Goal: Task Accomplishment & Management: Manage account settings

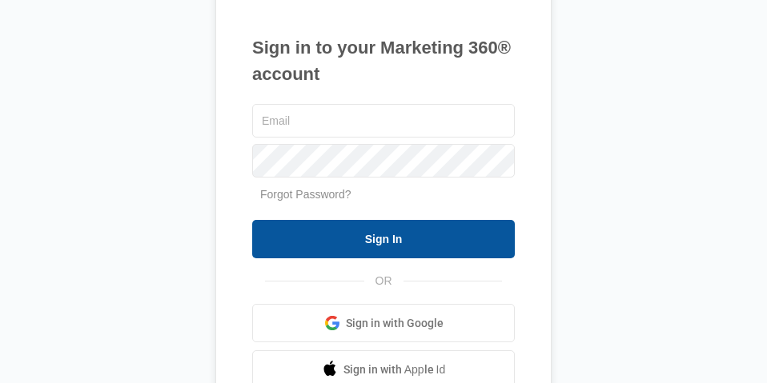
type input "[EMAIL_ADDRESS][DOMAIN_NAME]"
click at [415, 234] on input "Sign In" at bounding box center [383, 239] width 262 height 38
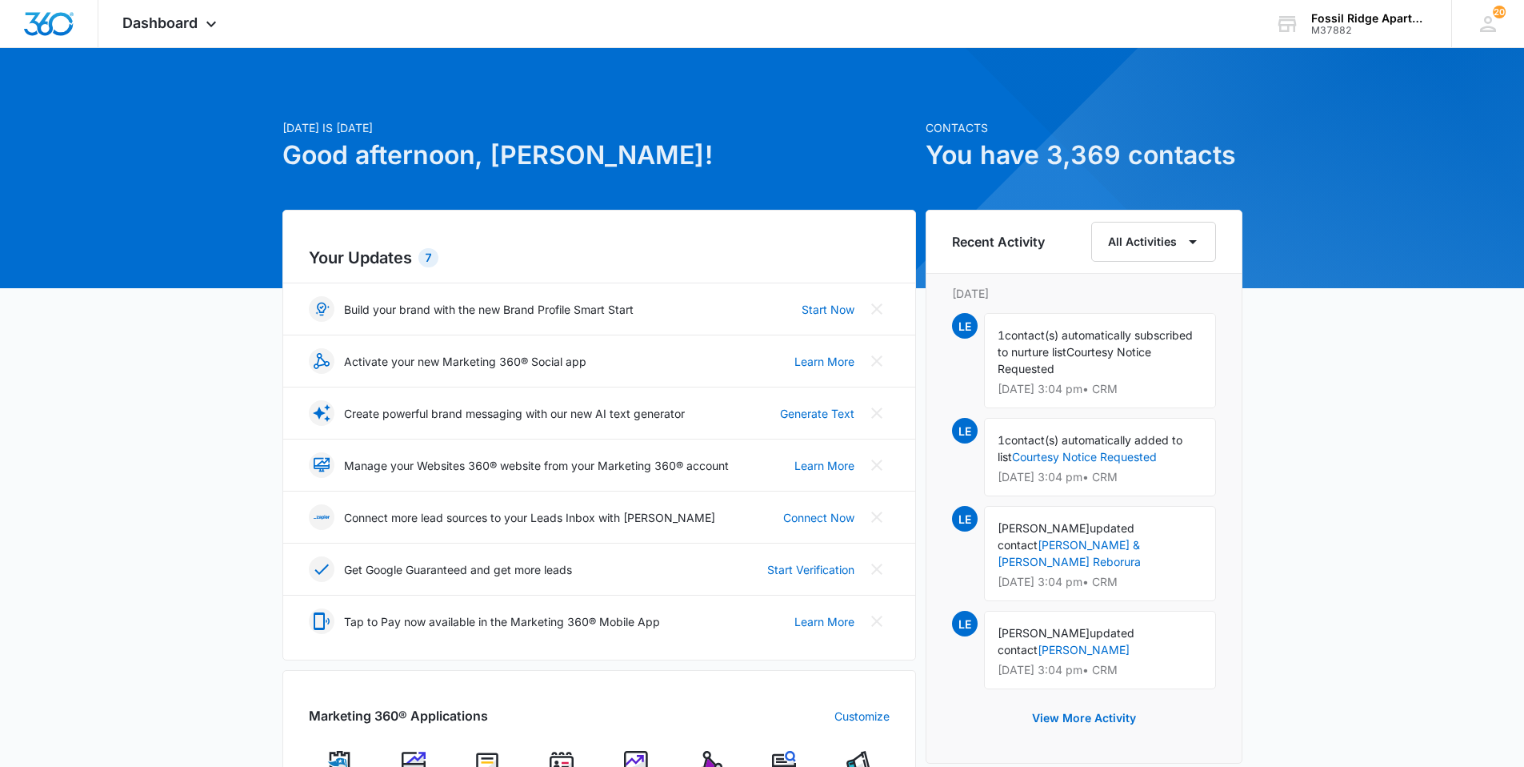
click at [557, 351] on img at bounding box center [562, 763] width 24 height 24
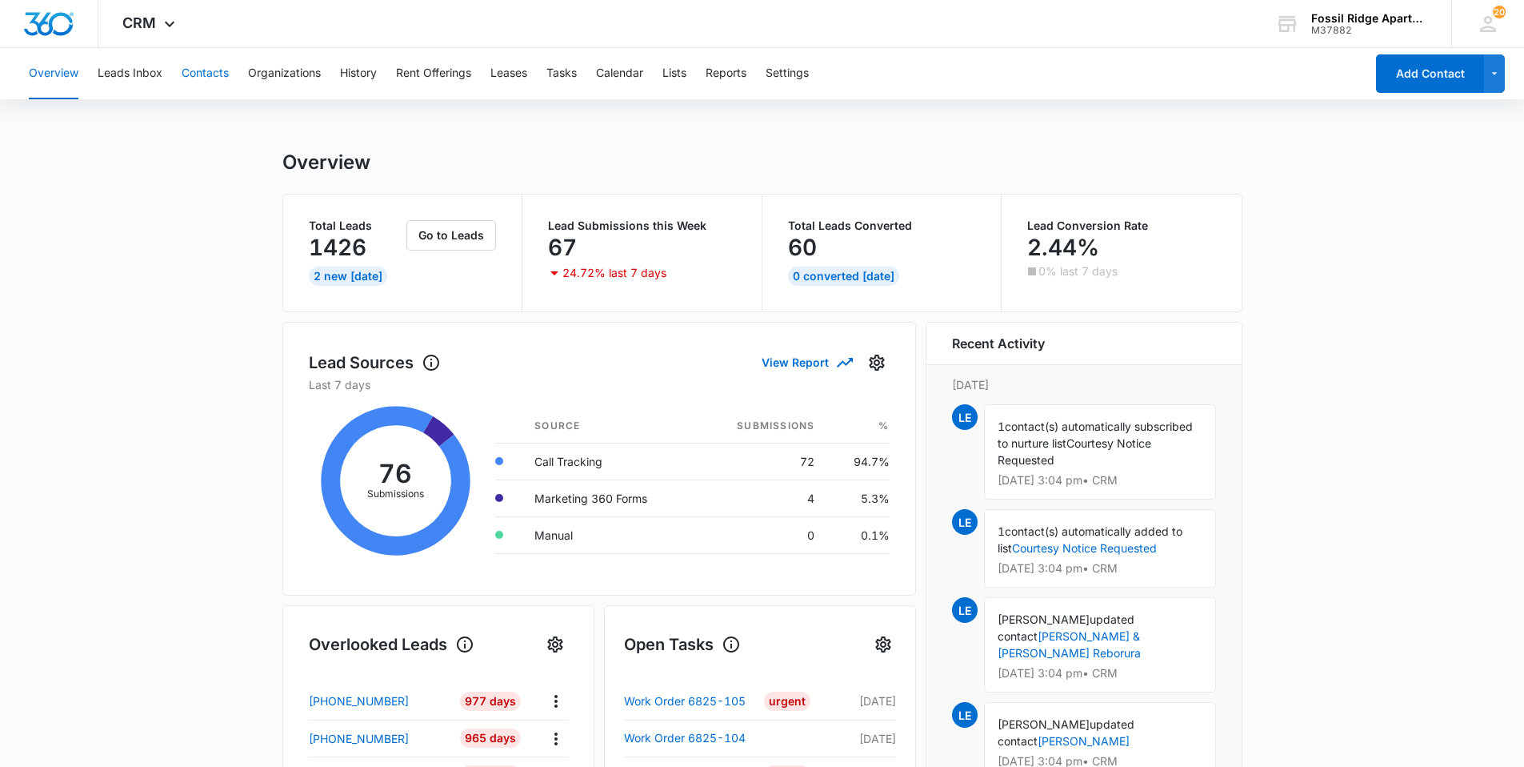
click at [189, 74] on button "Contacts" at bounding box center [205, 73] width 47 height 51
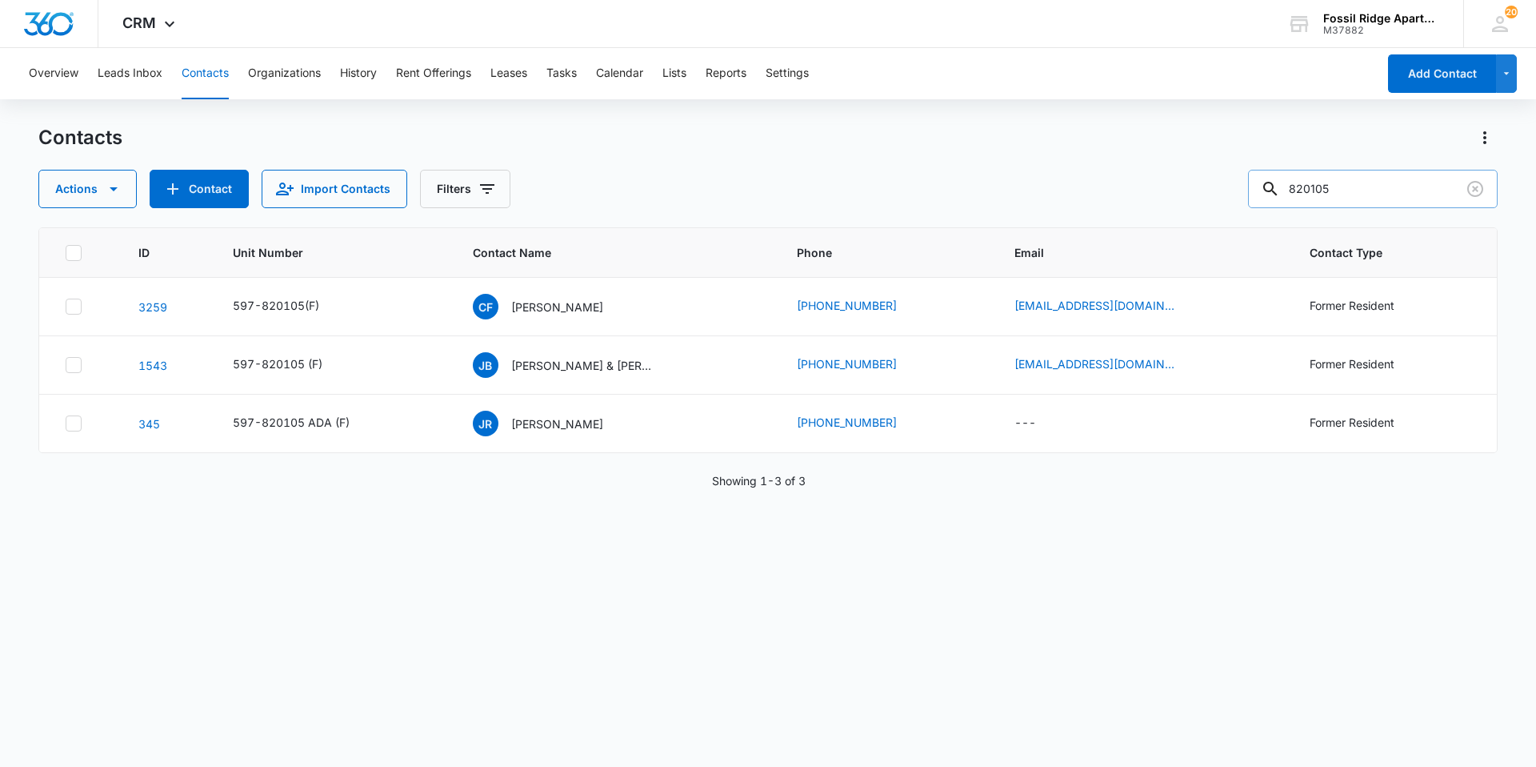
drag, startPoint x: 1361, startPoint y: 194, endPoint x: 1296, endPoint y: 196, distance: 64.9
click at [766, 196] on div "820105" at bounding box center [1373, 189] width 250 height 38
type input "971304"
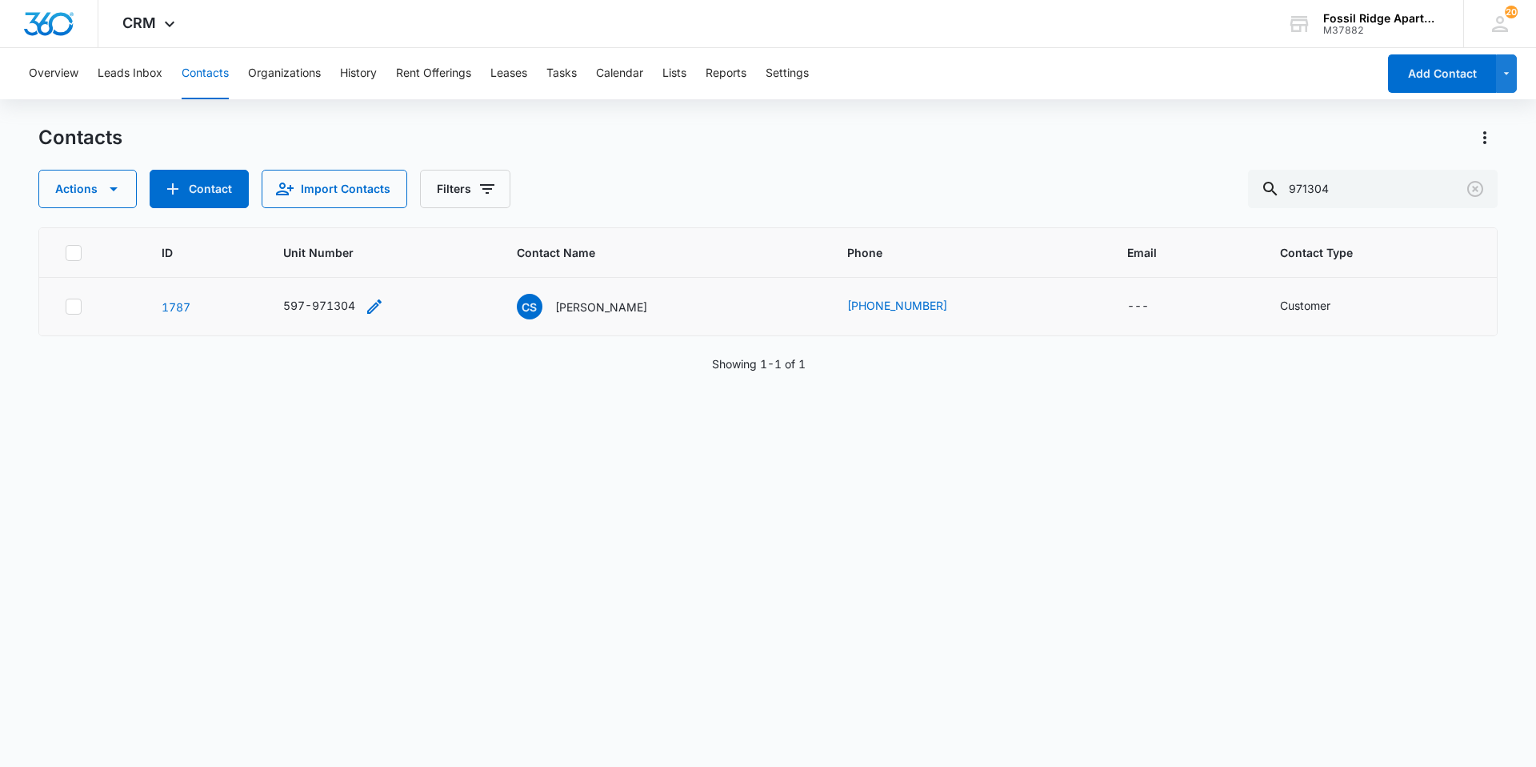
click at [368, 306] on icon "Unit Number - 597-971304 - Select to Edit Field" at bounding box center [374, 306] width 19 height 19
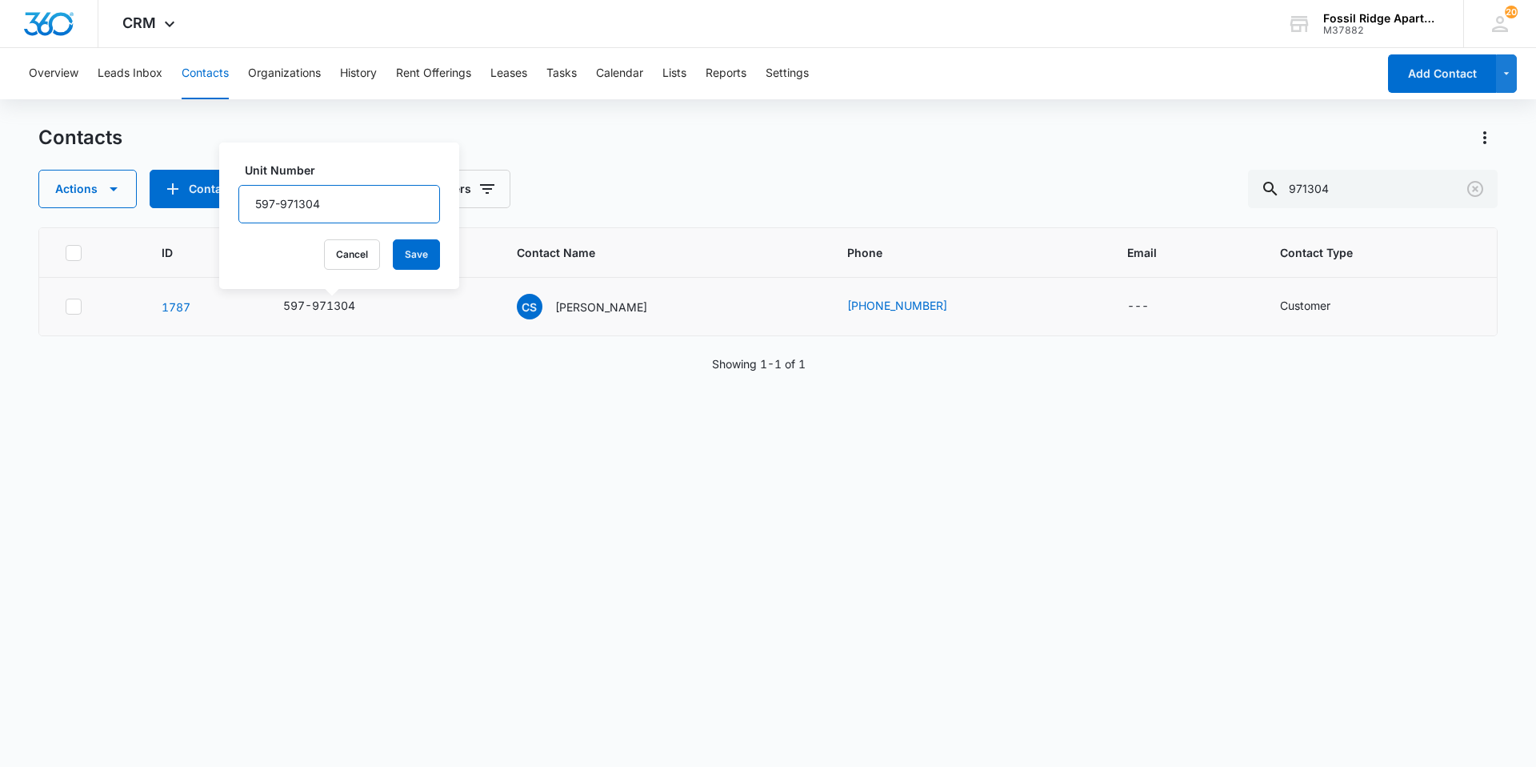
click at [325, 201] on input "597-971304" at bounding box center [339, 204] width 202 height 38
type input "597-971304(F)"
click at [401, 251] on button "Save" at bounding box center [416, 254] width 47 height 30
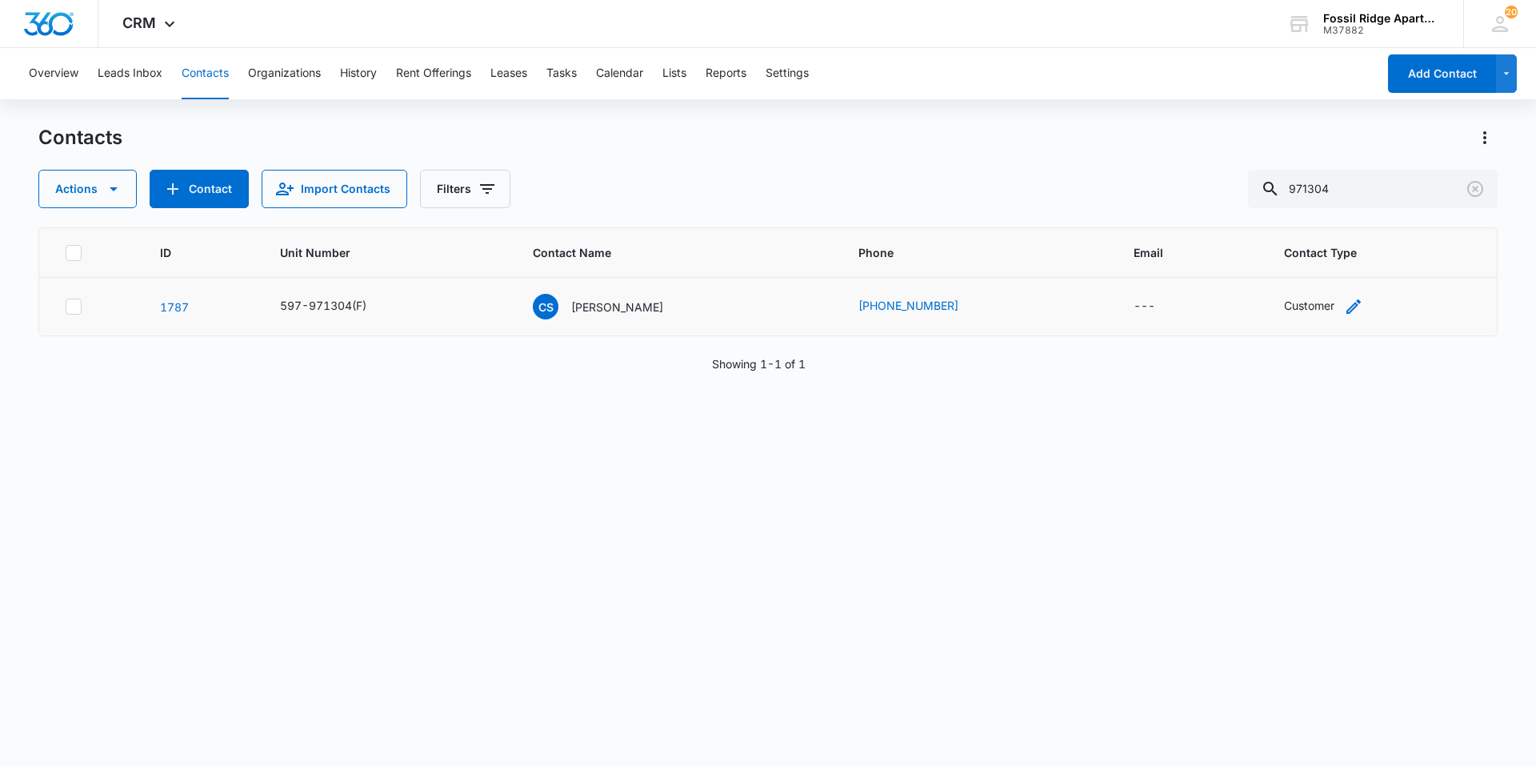
click at [766, 306] on div "Customer" at bounding box center [1309, 305] width 50 height 17
click at [766, 198] on icon "Remove Customer" at bounding box center [1320, 204] width 11 height 12
click at [766, 206] on div at bounding box center [1364, 204] width 26 height 26
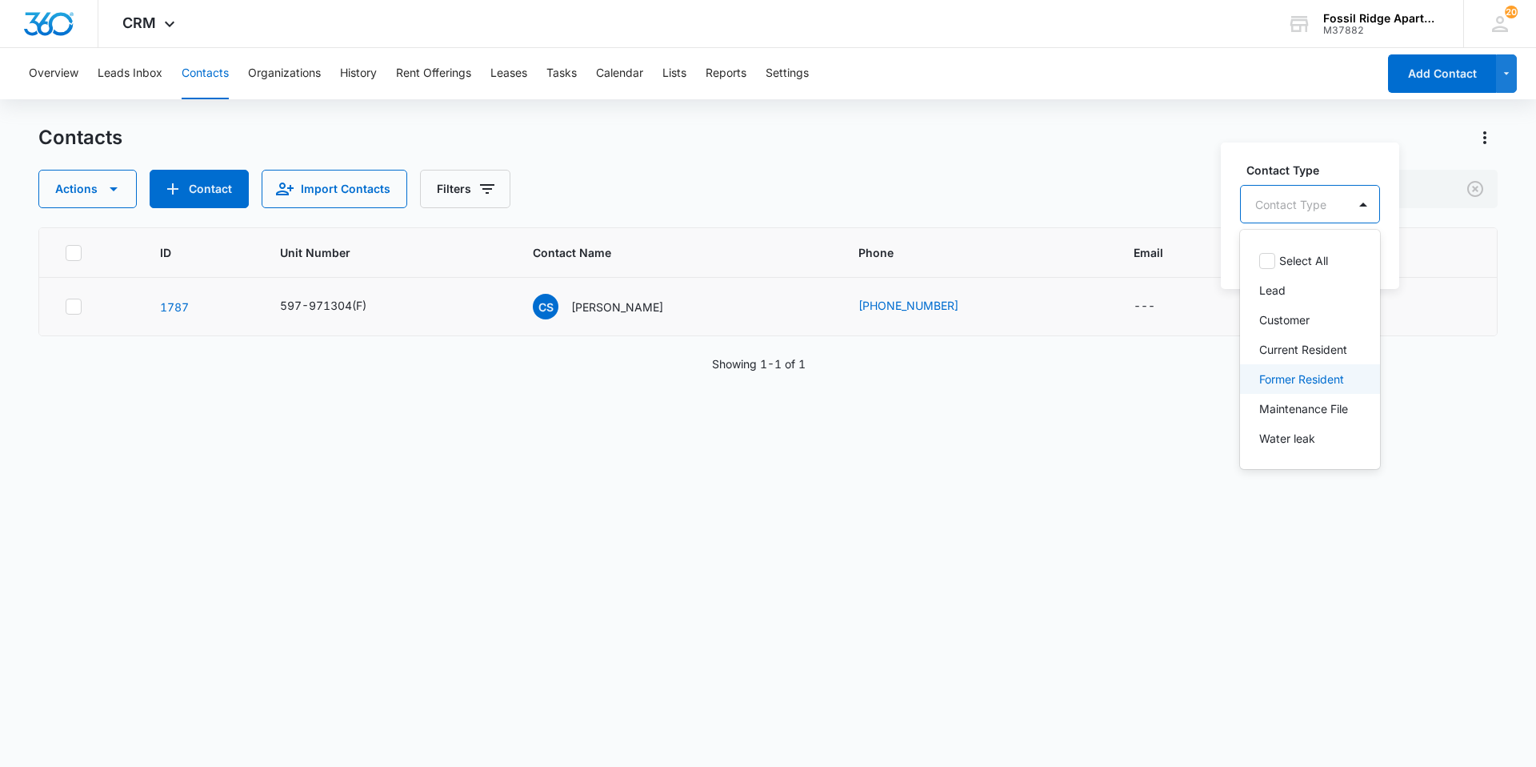
click at [766, 351] on p "Former Resident" at bounding box center [1302, 379] width 85 height 17
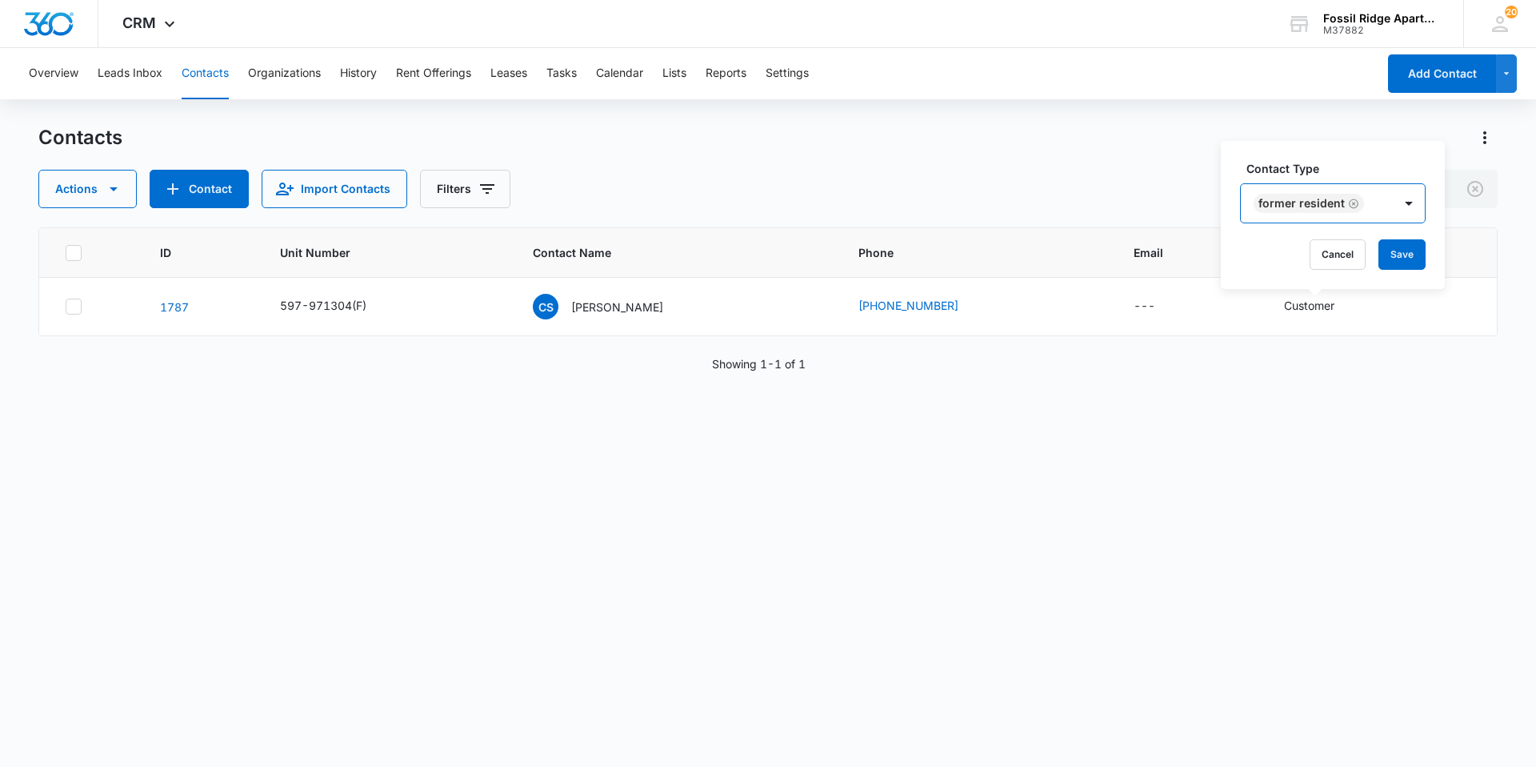
click at [766, 201] on div "Former Resident" at bounding box center [1317, 203] width 152 height 38
click at [766, 255] on button "Save" at bounding box center [1402, 254] width 47 height 30
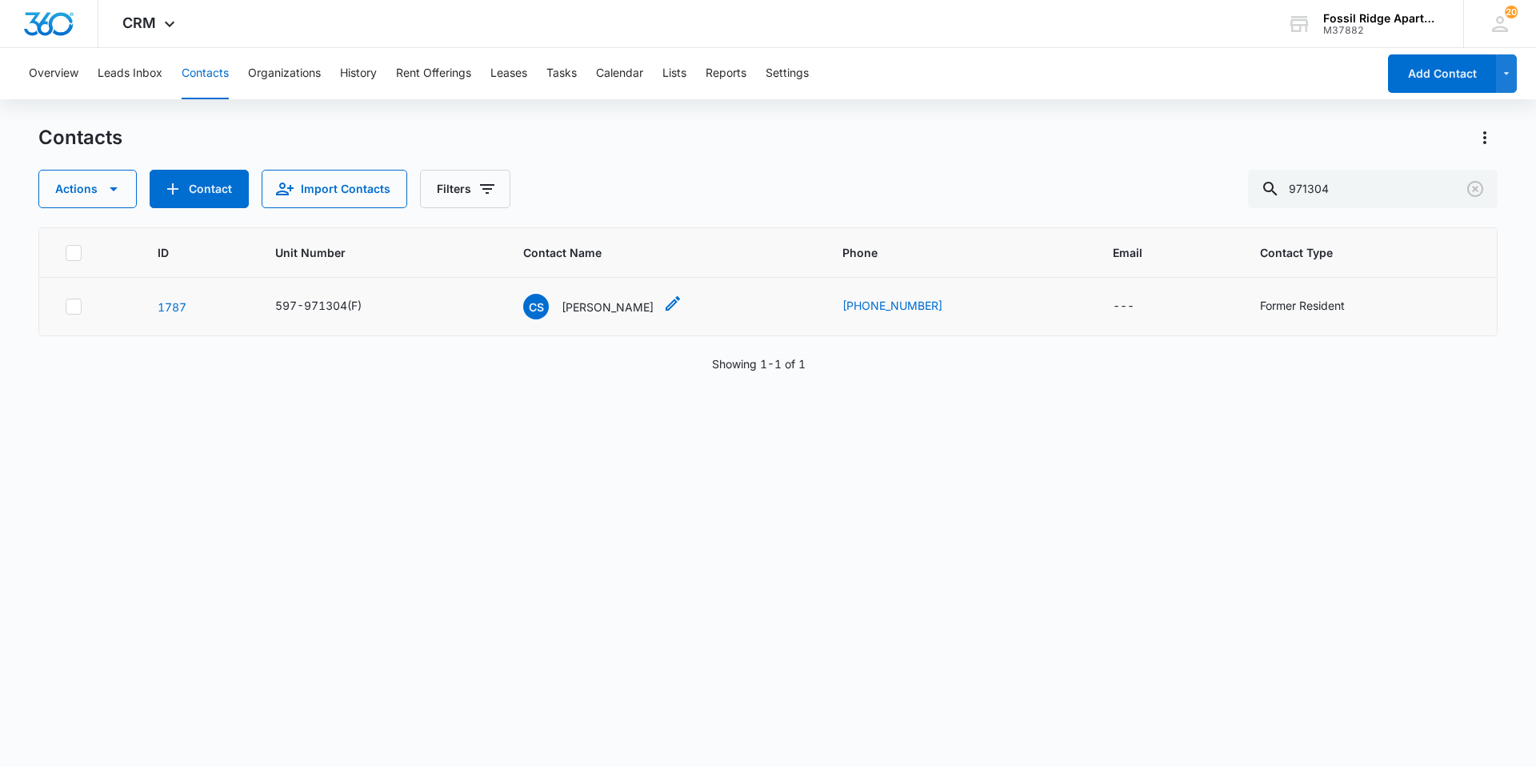
click at [575, 306] on p "Christian Sirowatka" at bounding box center [608, 306] width 92 height 17
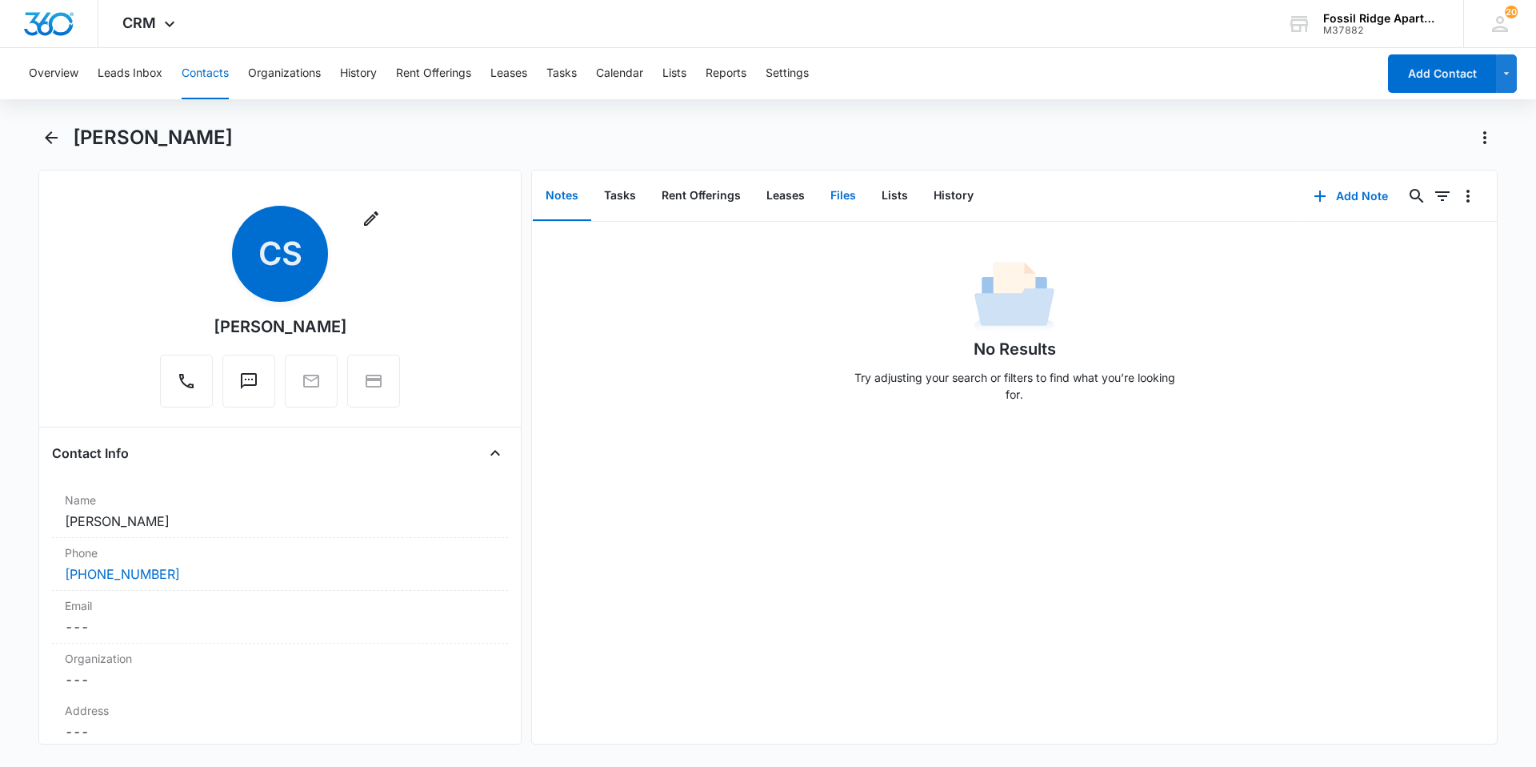
click at [766, 197] on button "Files" at bounding box center [843, 196] width 51 height 50
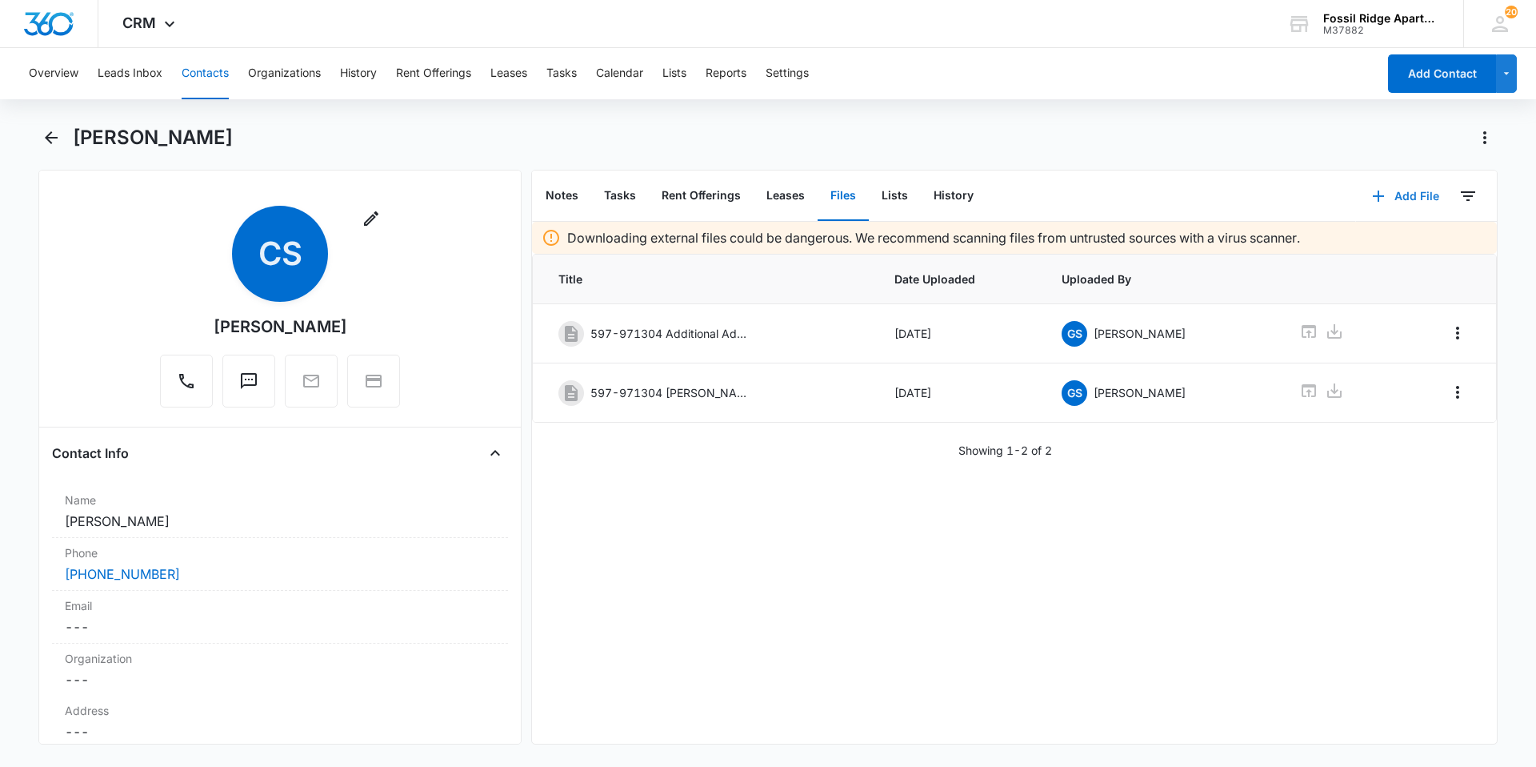
click at [766, 198] on icon "button" at bounding box center [1378, 195] width 19 height 19
click at [766, 251] on button "Upload Files" at bounding box center [1394, 247] width 122 height 24
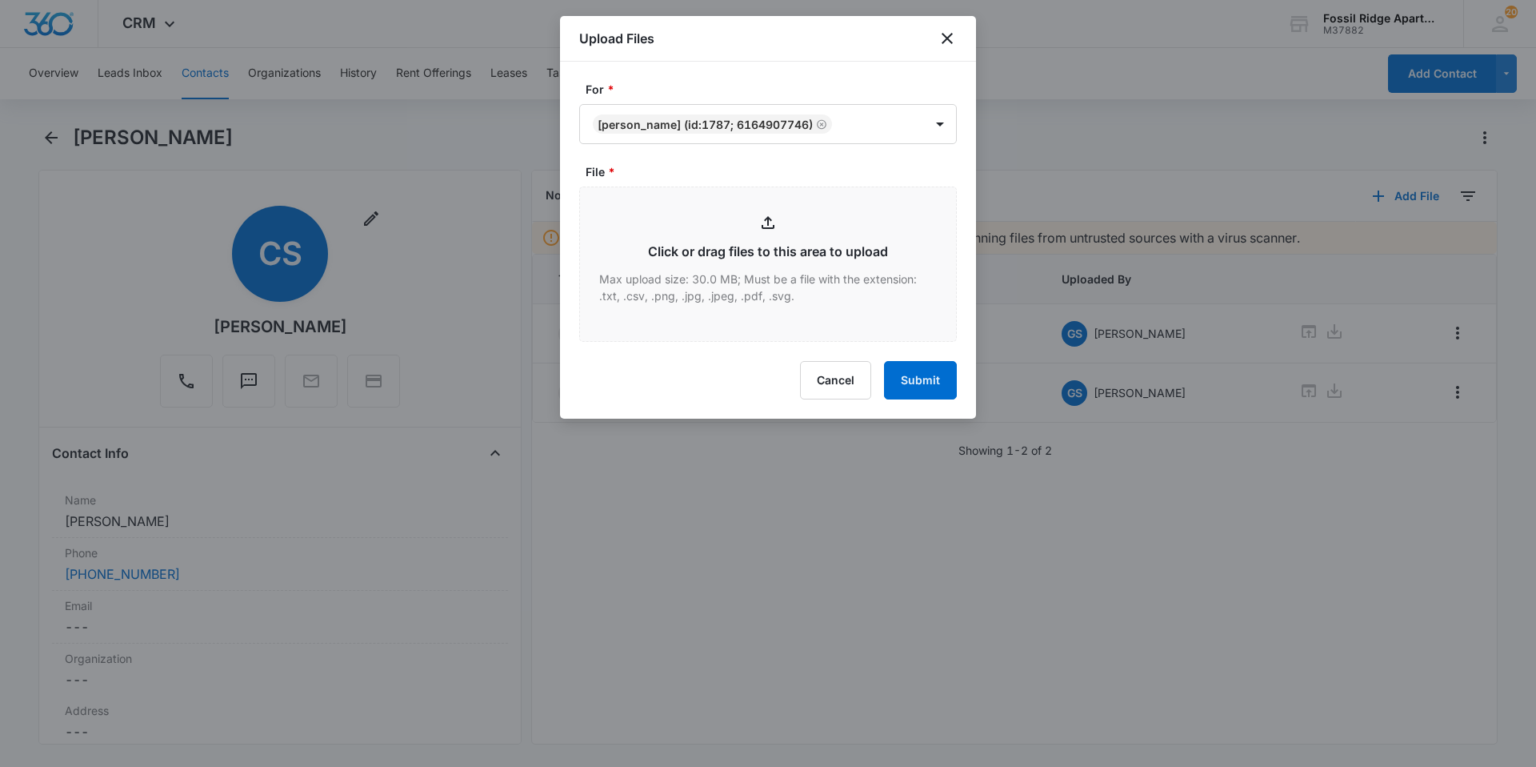
type input "C:\fakepath\Xerox Scan_09152025141324.pdf"
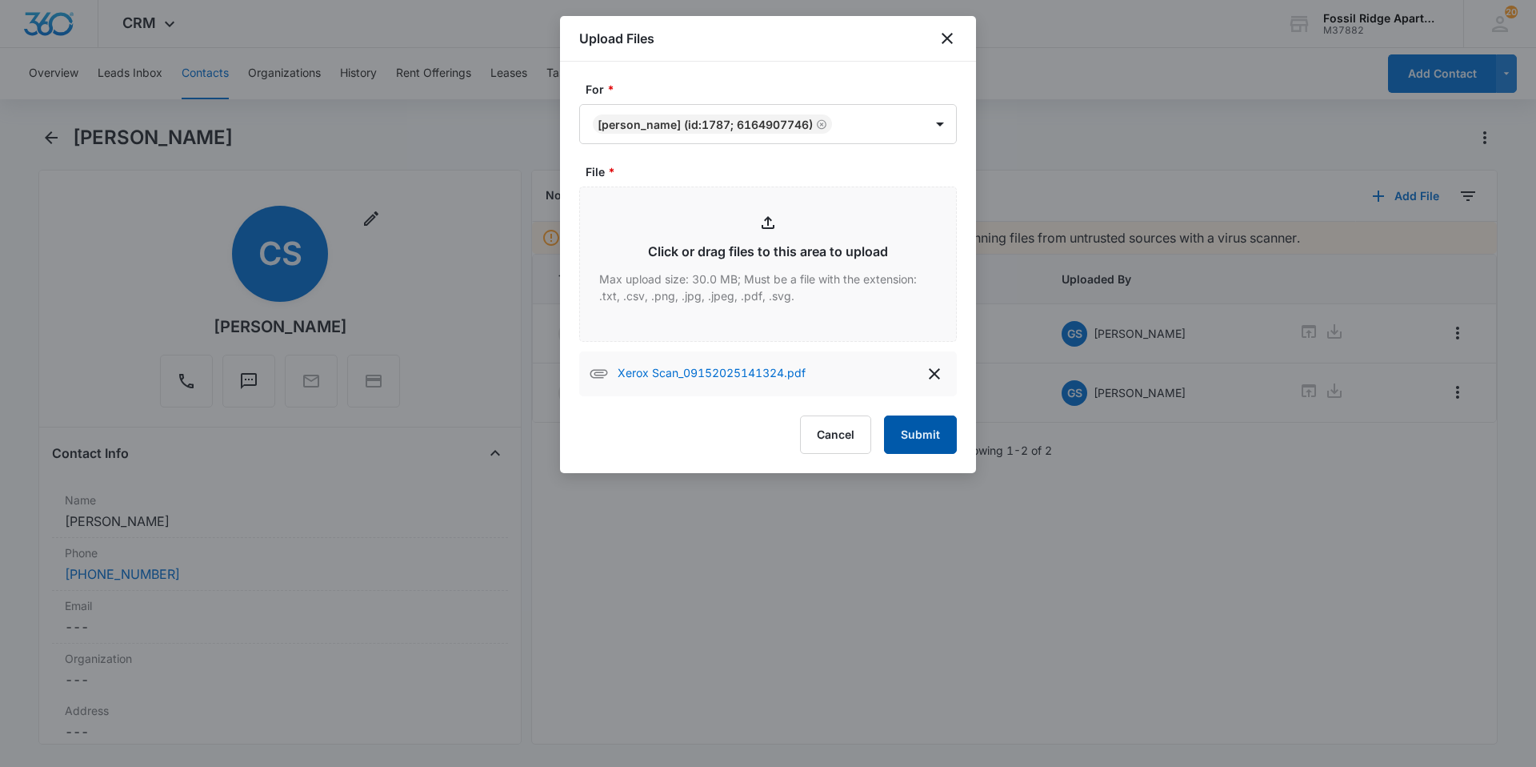
click at [766, 351] on button "Submit" at bounding box center [920, 434] width 73 height 38
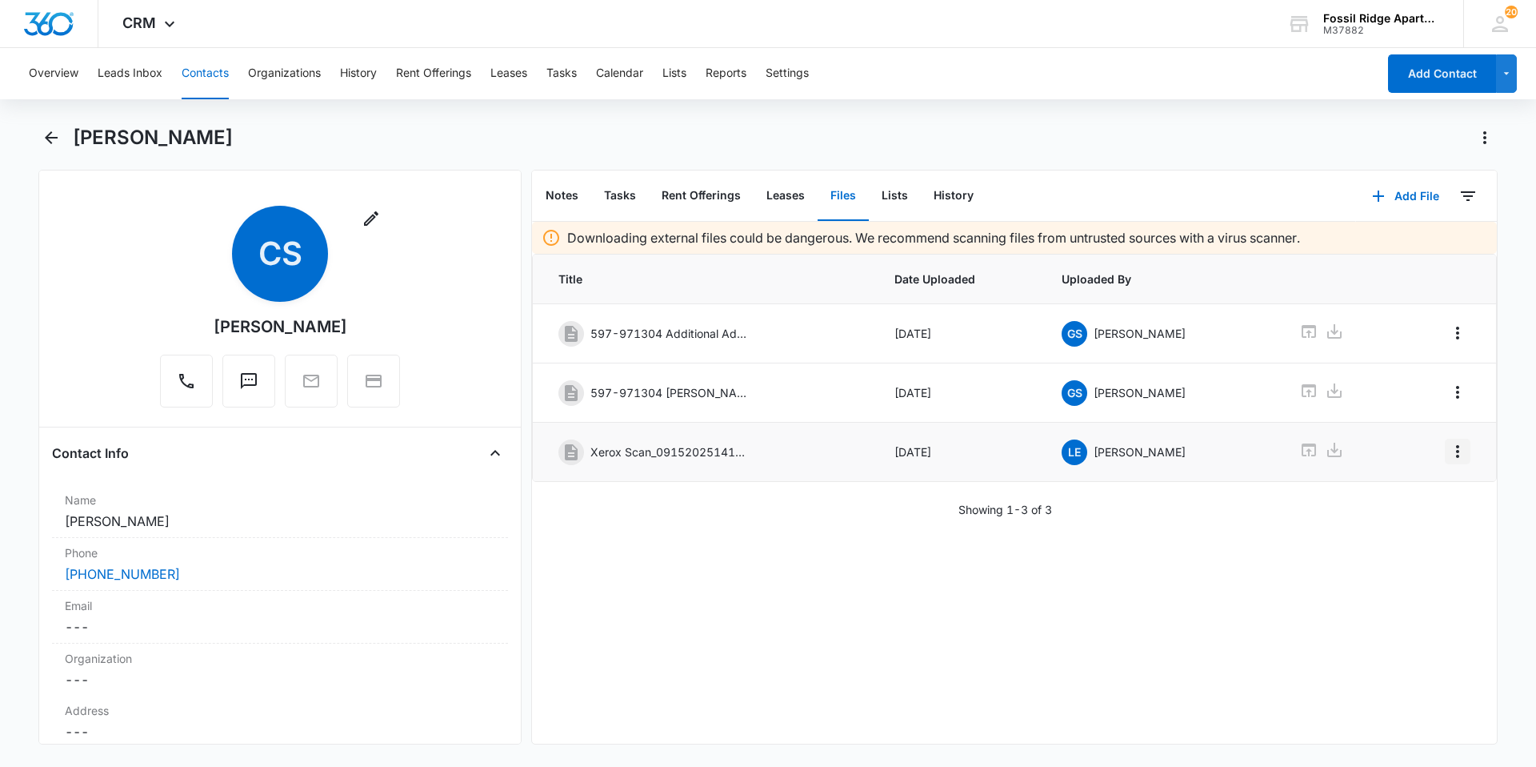
click at [766, 351] on icon "Overflow Menu" at bounding box center [1457, 451] width 19 height 19
click at [766, 351] on div "Edit" at bounding box center [1403, 496] width 34 height 11
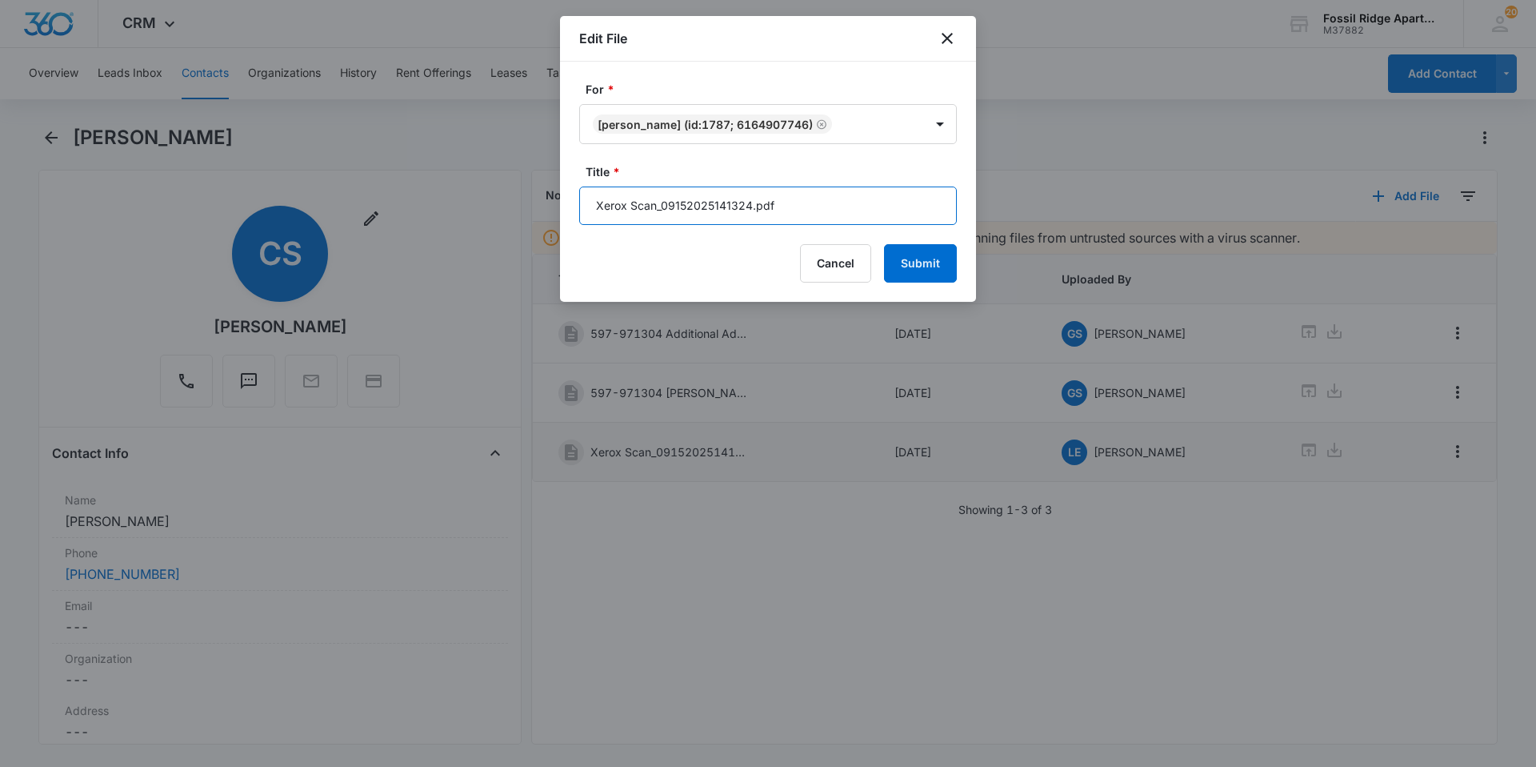
drag, startPoint x: 751, startPoint y: 202, endPoint x: 573, endPoint y: 211, distance: 178.7
click at [573, 211] on div "For * Christian Sirowatka (ID:1787; 6164907746) Title * Xerox Scan_091520251413…" at bounding box center [768, 182] width 416 height 240
type input "Disbursement 597-971304.pdf"
click at [766, 268] on button "Submit" at bounding box center [920, 263] width 73 height 38
